Goal: Information Seeking & Learning: Find specific fact

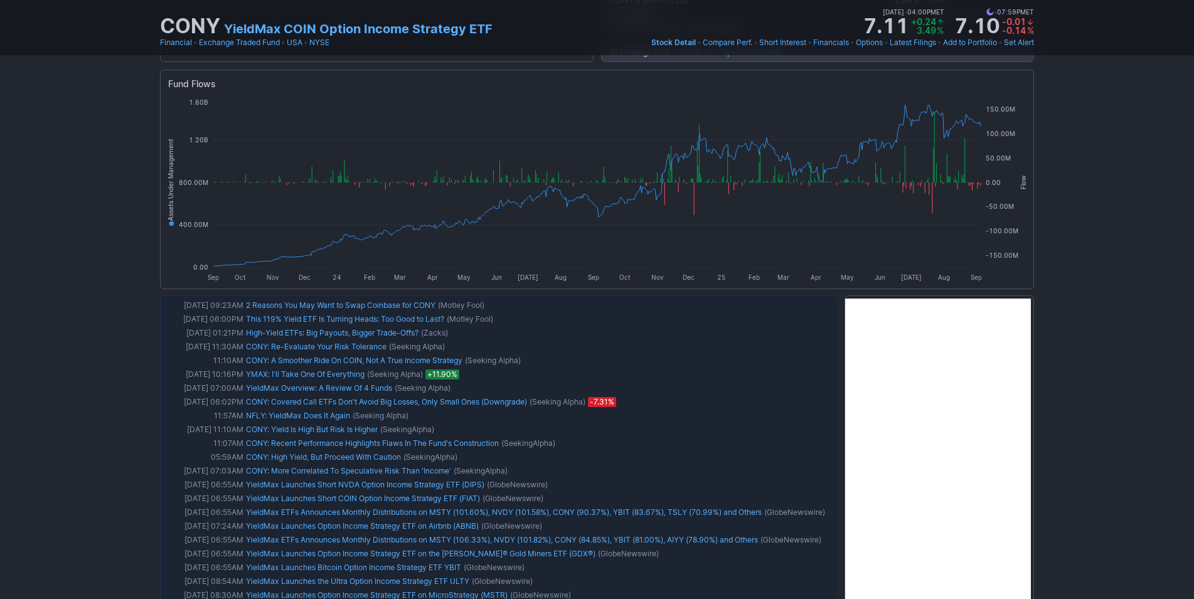
scroll to position [960, 0]
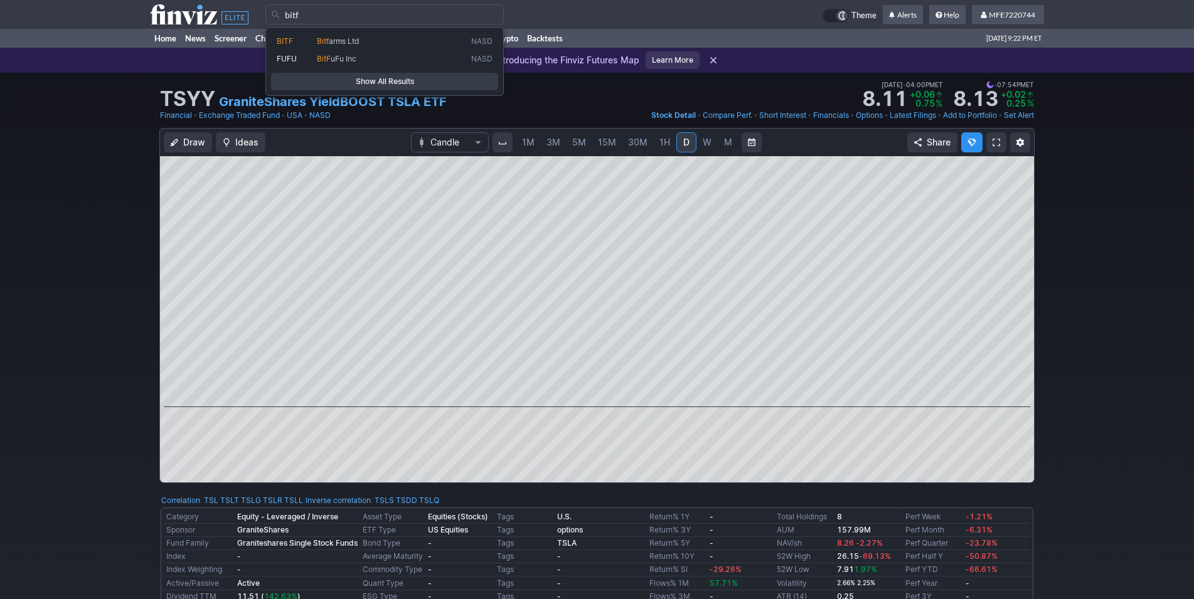
type input "bitf"
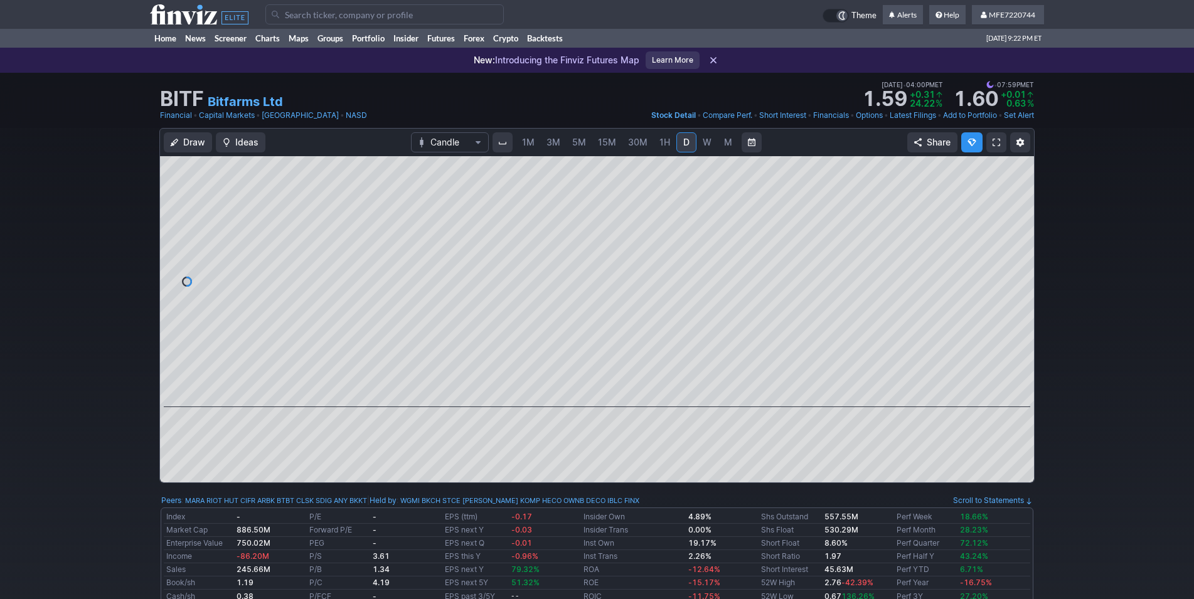
click at [705, 144] on span "W" at bounding box center [707, 142] width 9 height 11
click at [724, 139] on span "M" at bounding box center [728, 142] width 9 height 13
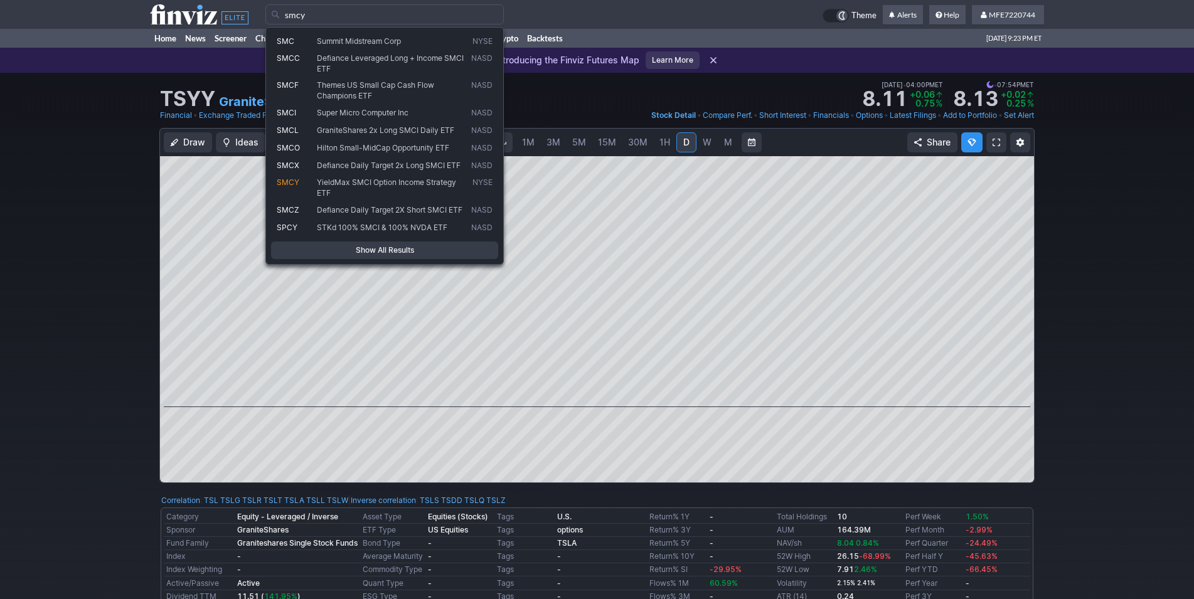
type input "smcy"
